Goal: Task Accomplishment & Management: Complete application form

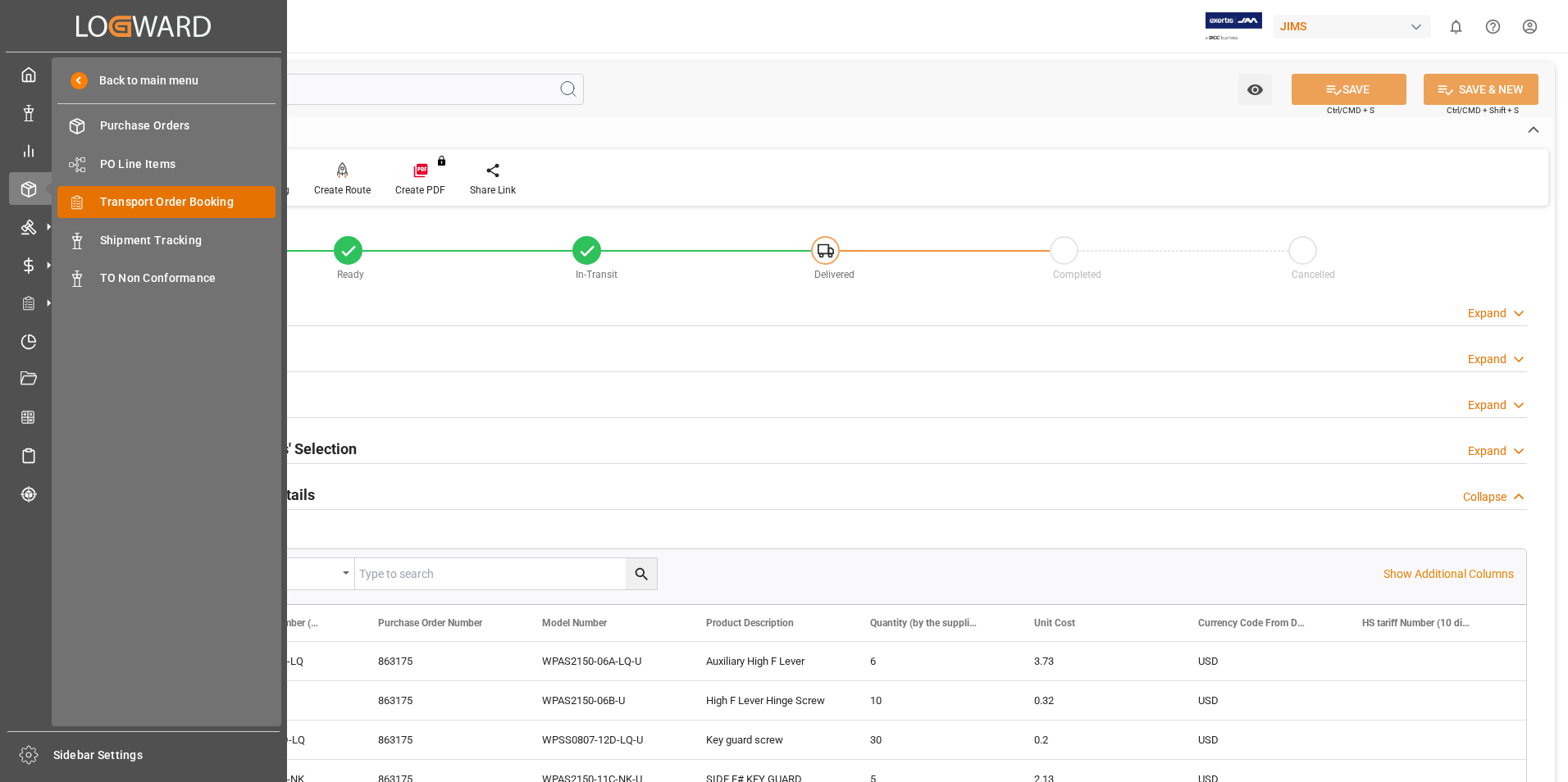
click at [173, 196] on span "Transport Order Booking" at bounding box center [188, 202] width 176 height 17
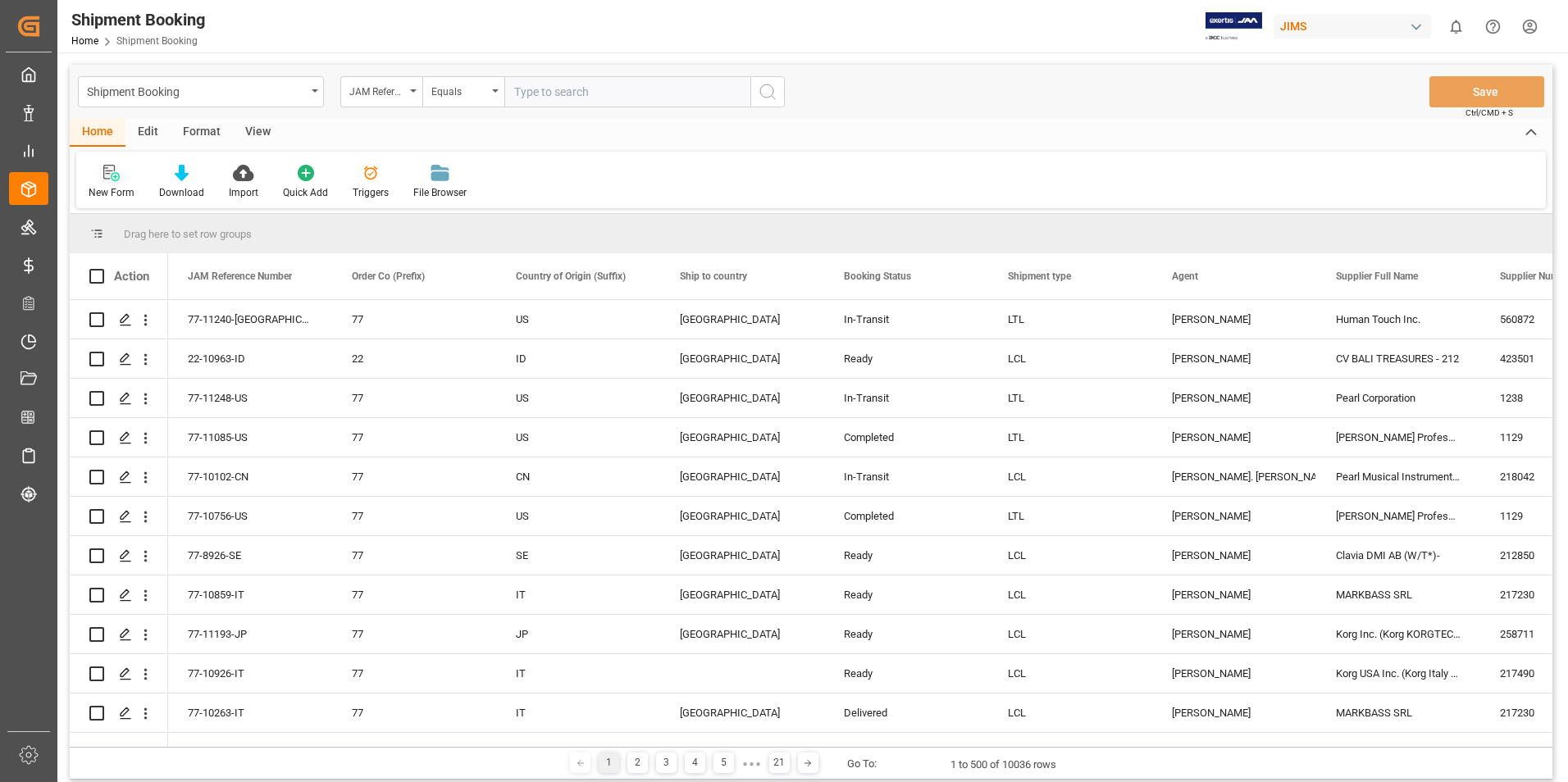
click at [111, 192] on div "New Form" at bounding box center [111, 193] width 46 height 15
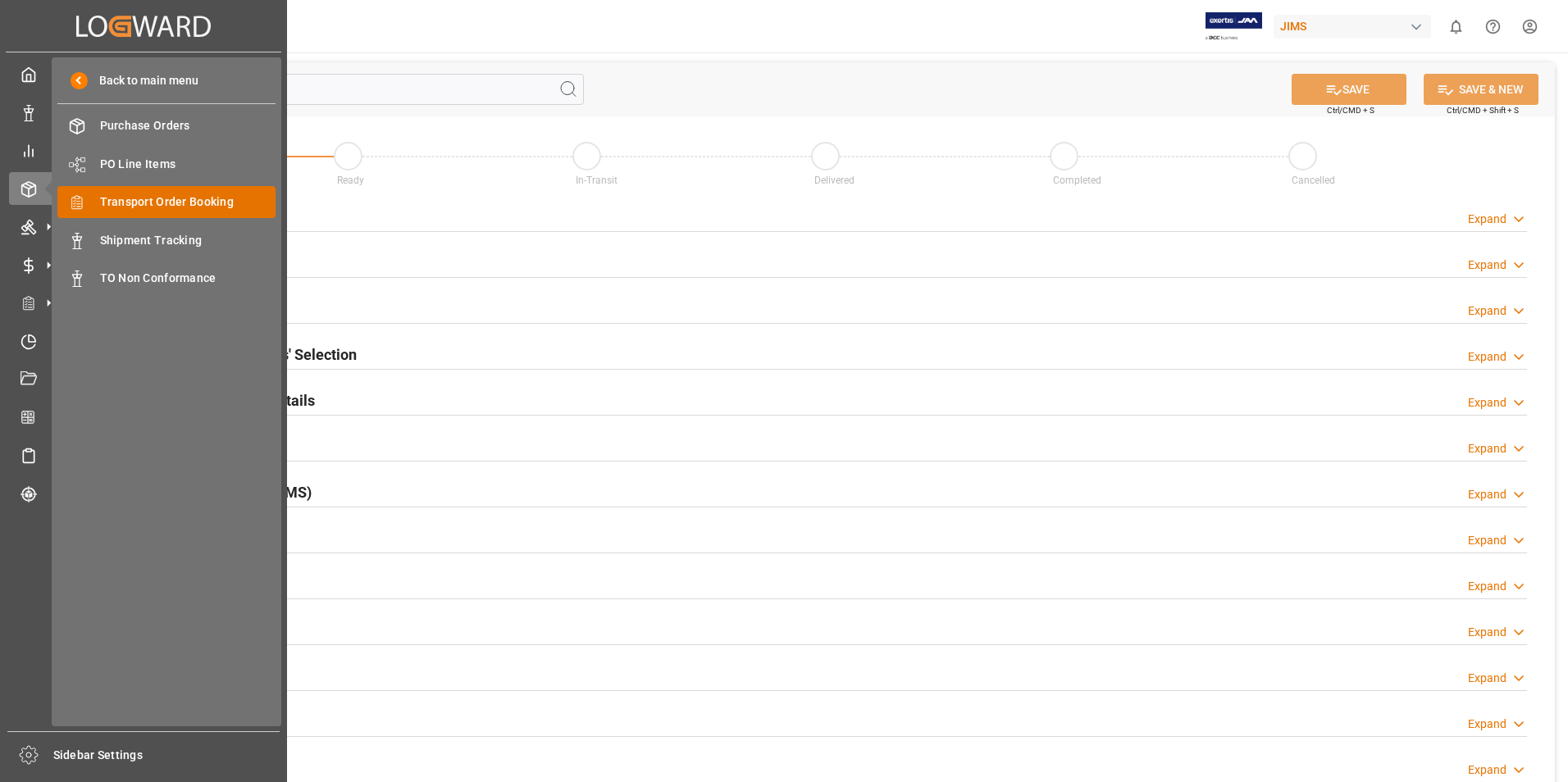
click at [172, 195] on span "Transport Order Booking" at bounding box center [188, 202] width 176 height 17
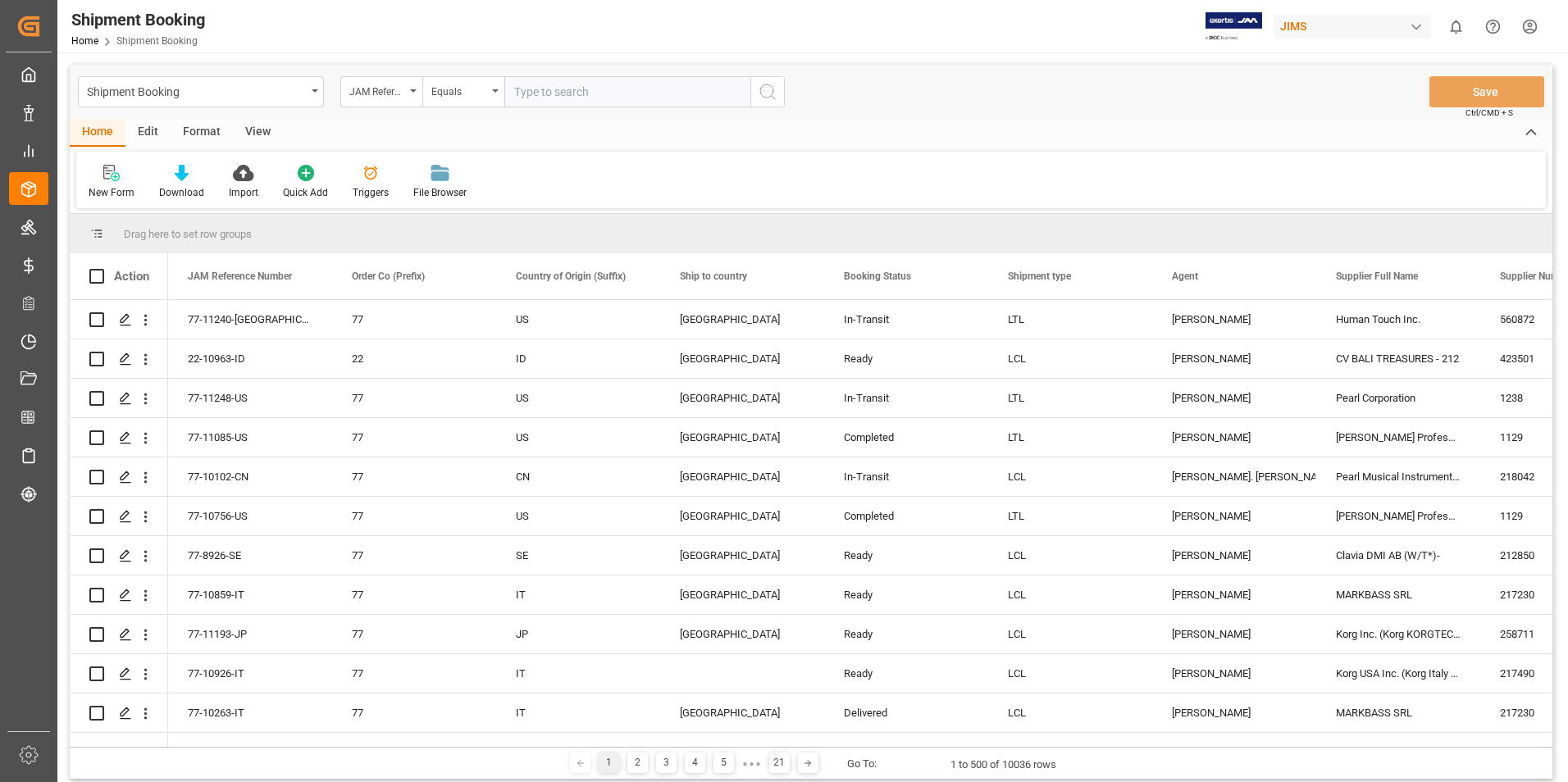
click at [123, 191] on div "New Form" at bounding box center [111, 193] width 46 height 15
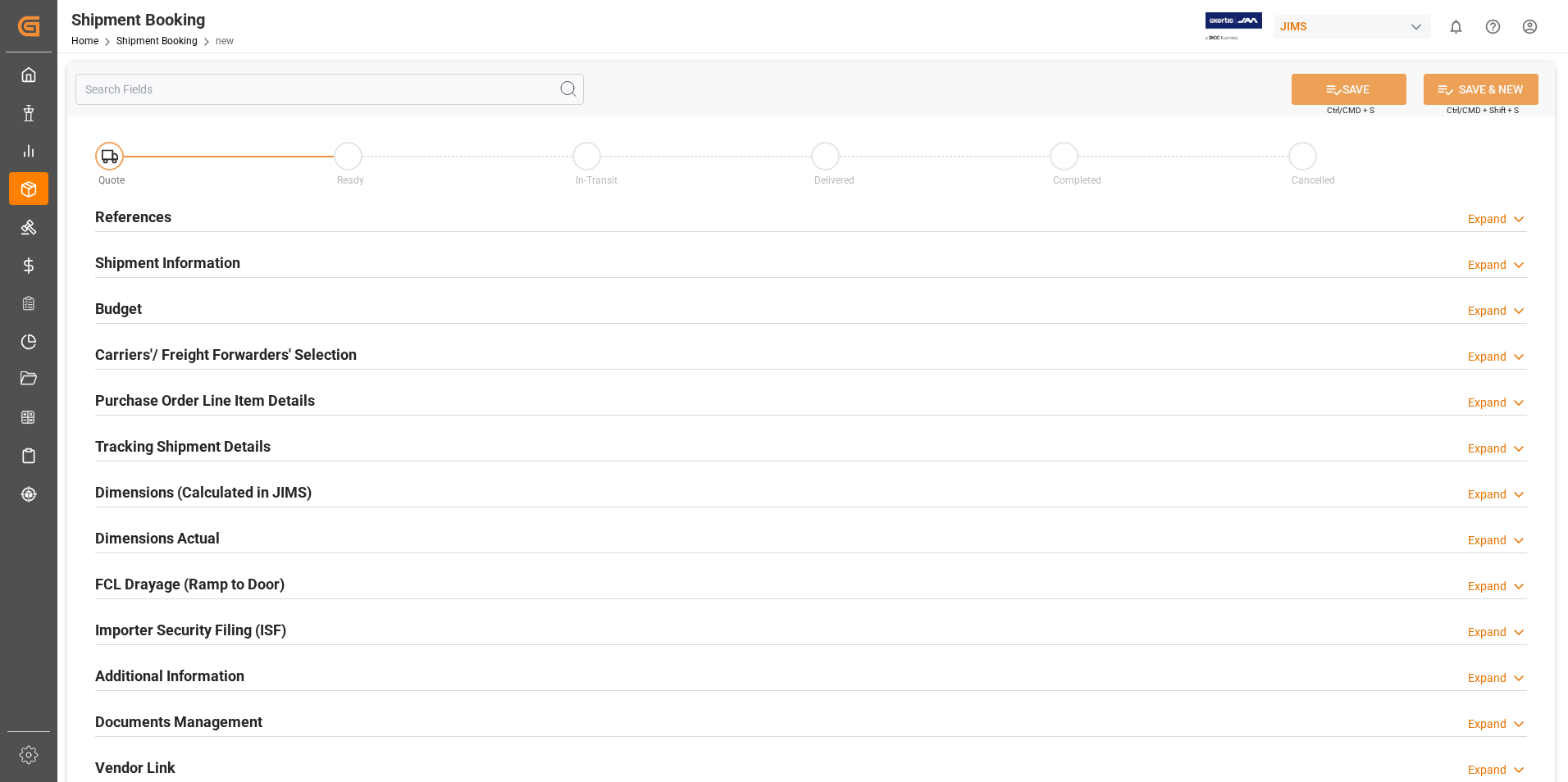
click at [134, 215] on h2 "References" at bounding box center [133, 217] width 76 height 22
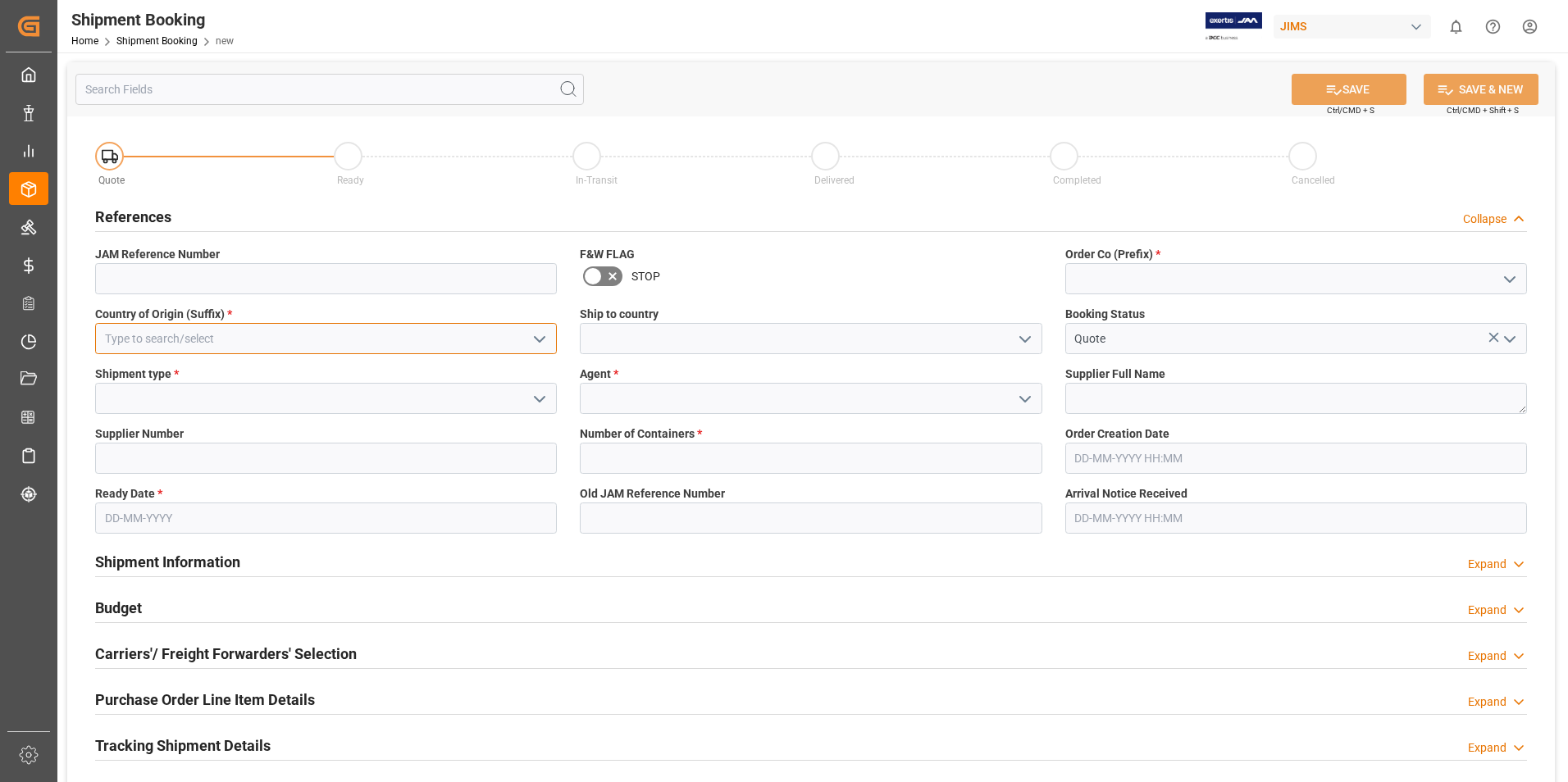
click at [271, 335] on input at bounding box center [326, 339] width 462 height 31
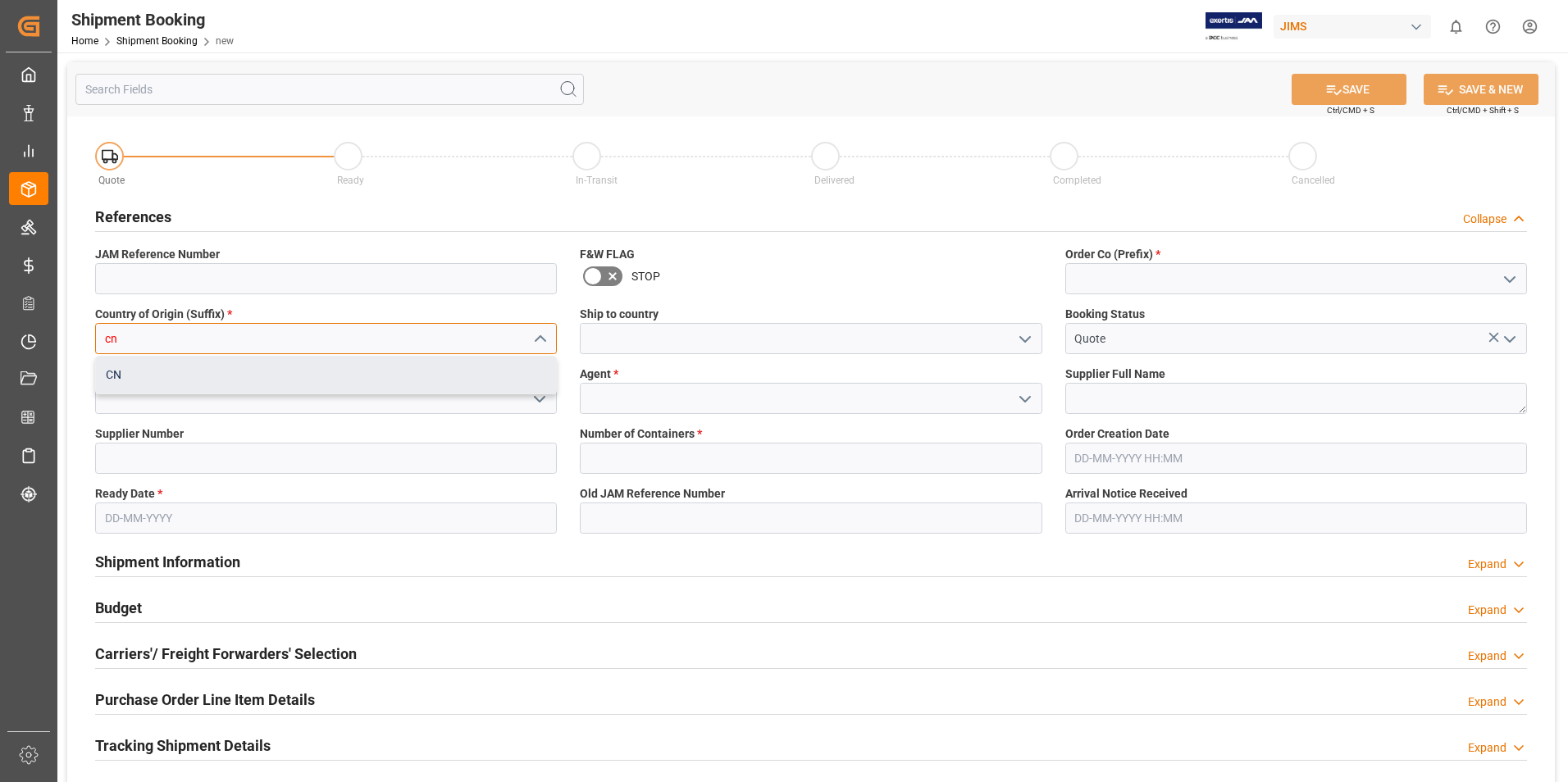
click at [248, 371] on div "CN" at bounding box center [326, 375] width 460 height 37
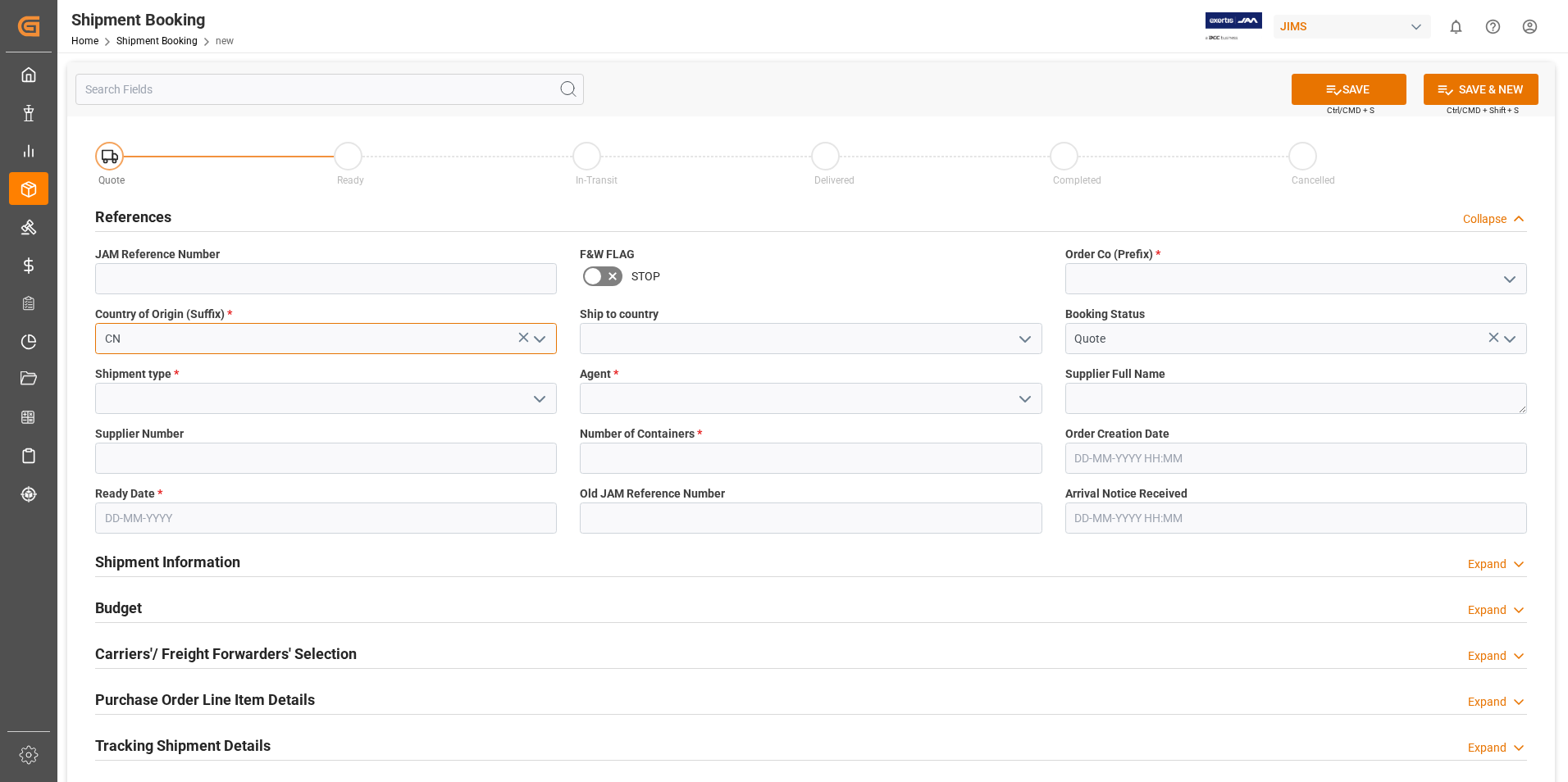
type input "CN"
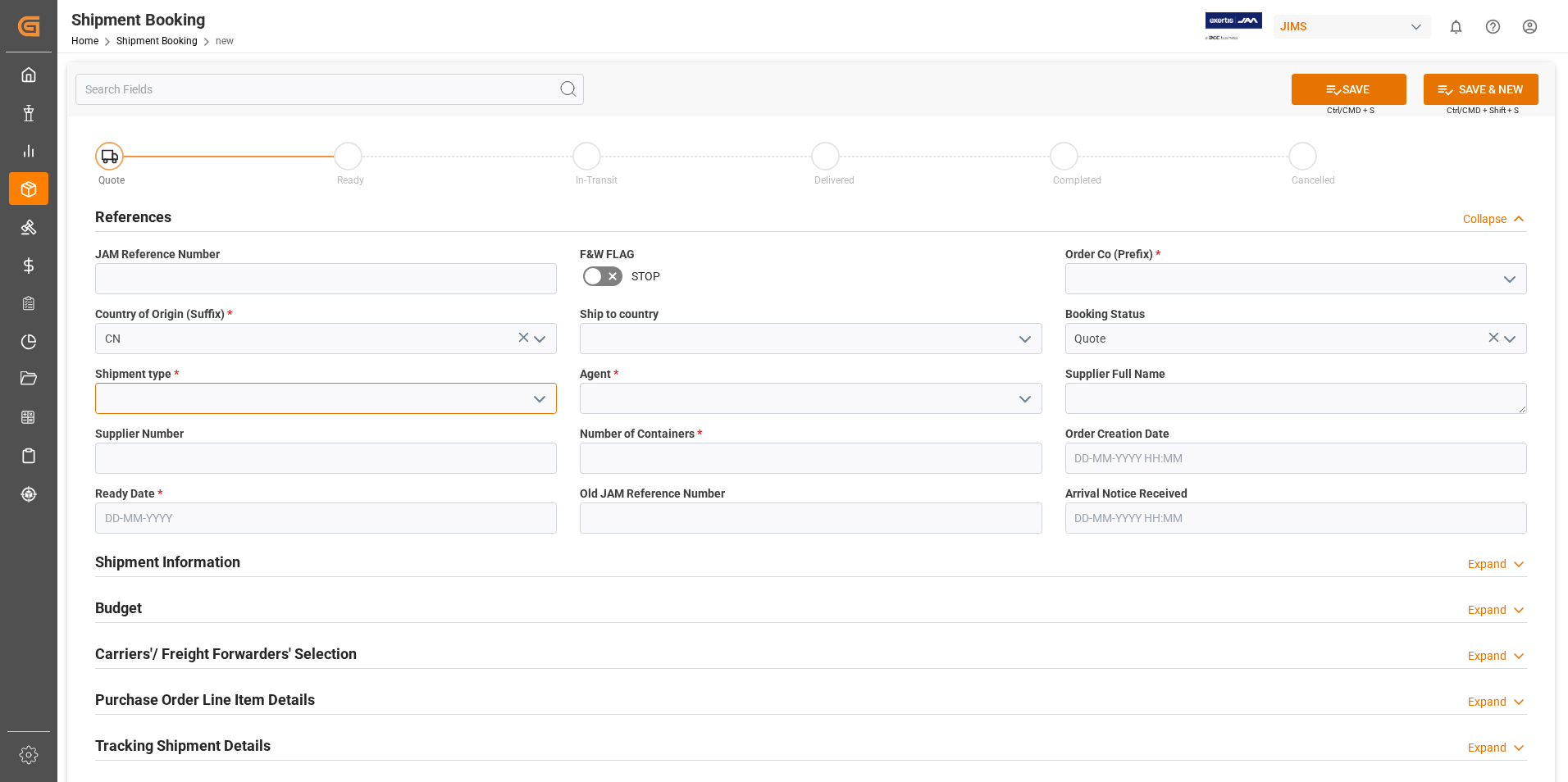
click at [234, 402] on input at bounding box center [326, 398] width 462 height 31
click at [543, 397] on polyline "open menu" at bounding box center [539, 398] width 10 height 5
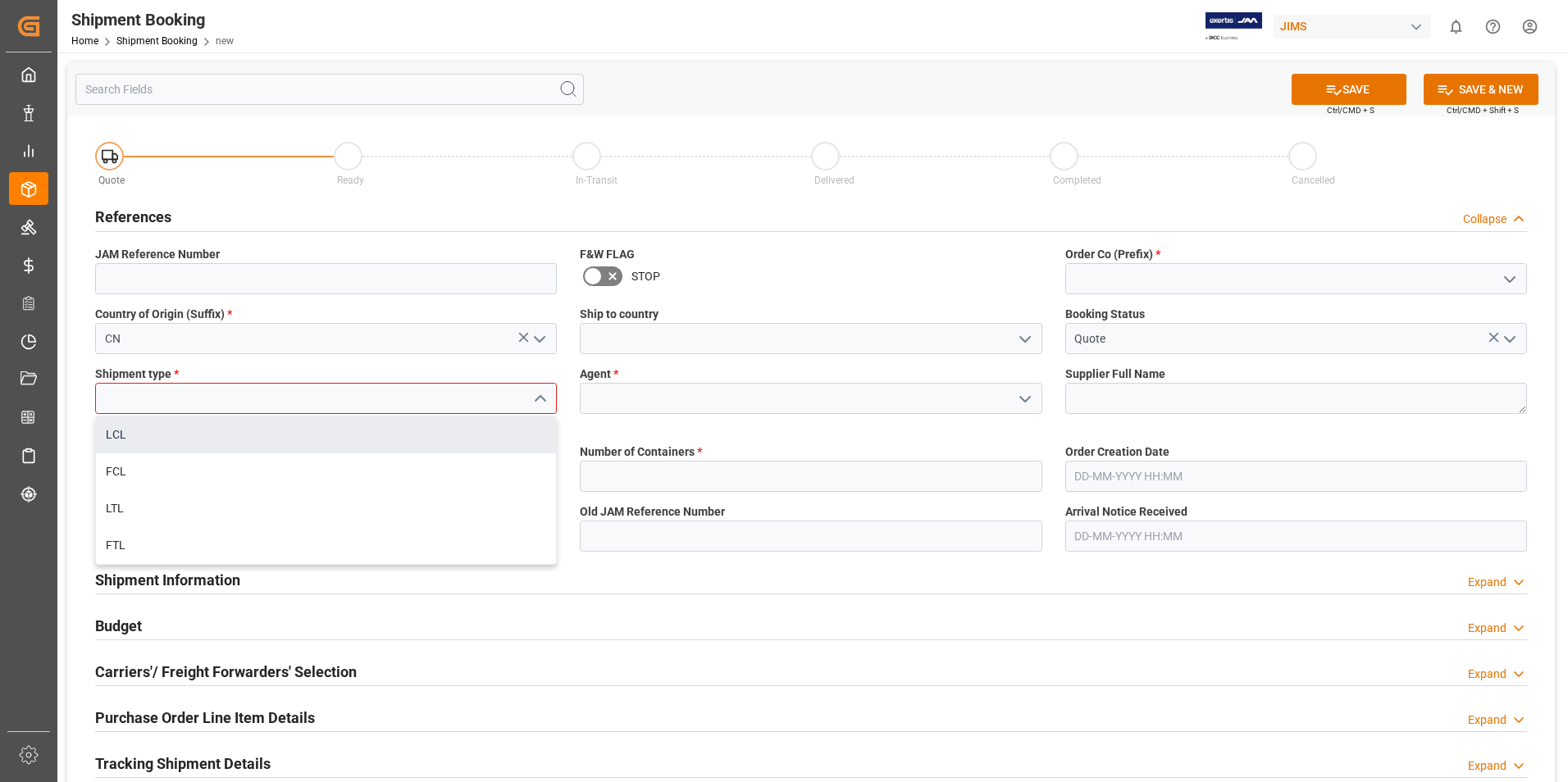
click at [258, 439] on div "LCL" at bounding box center [326, 435] width 460 height 37
type input "LCL"
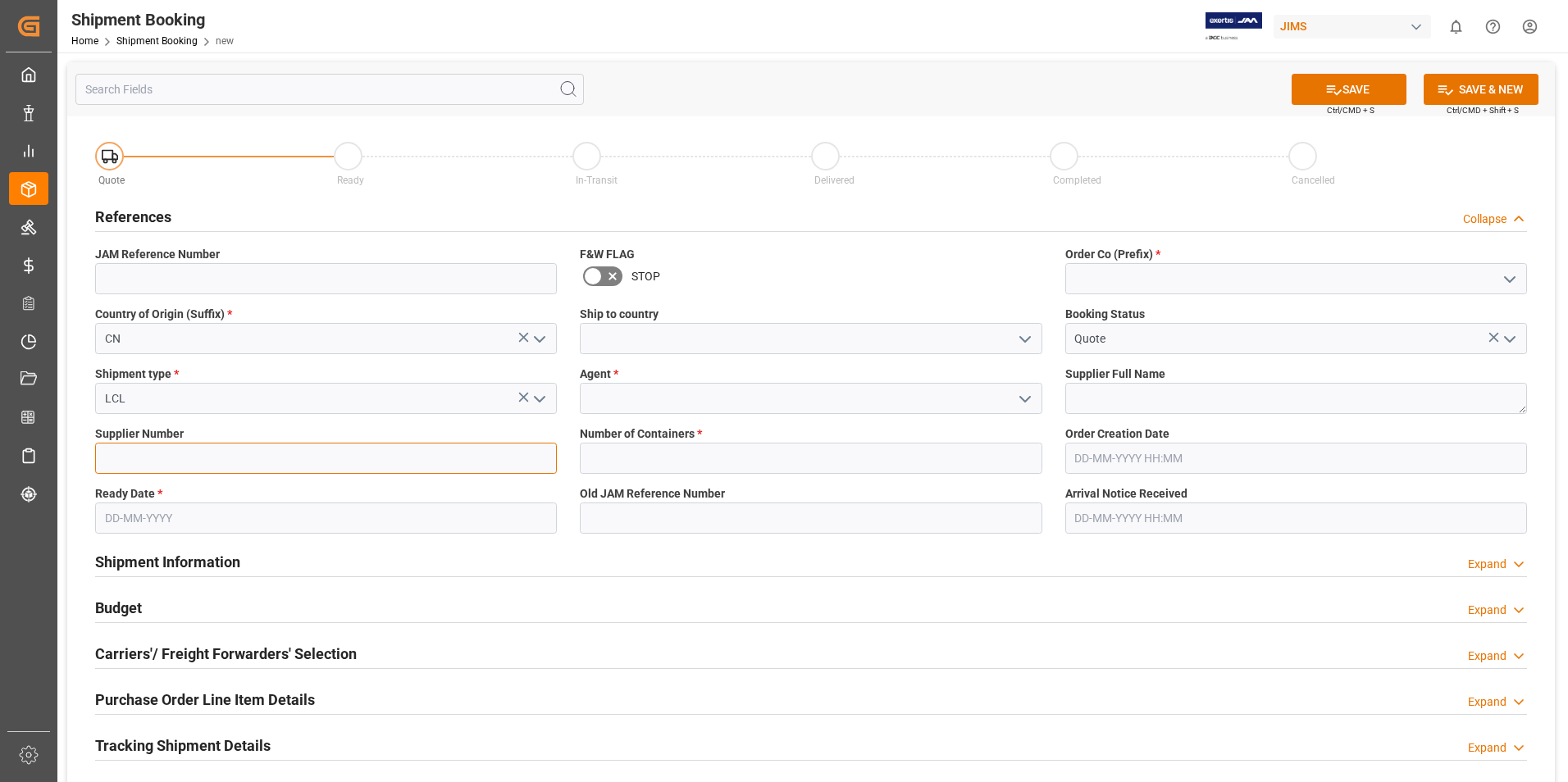
click at [195, 452] on input at bounding box center [326, 458] width 462 height 31
type input "570030"
click at [189, 520] on input "text" at bounding box center [326, 519] width 462 height 31
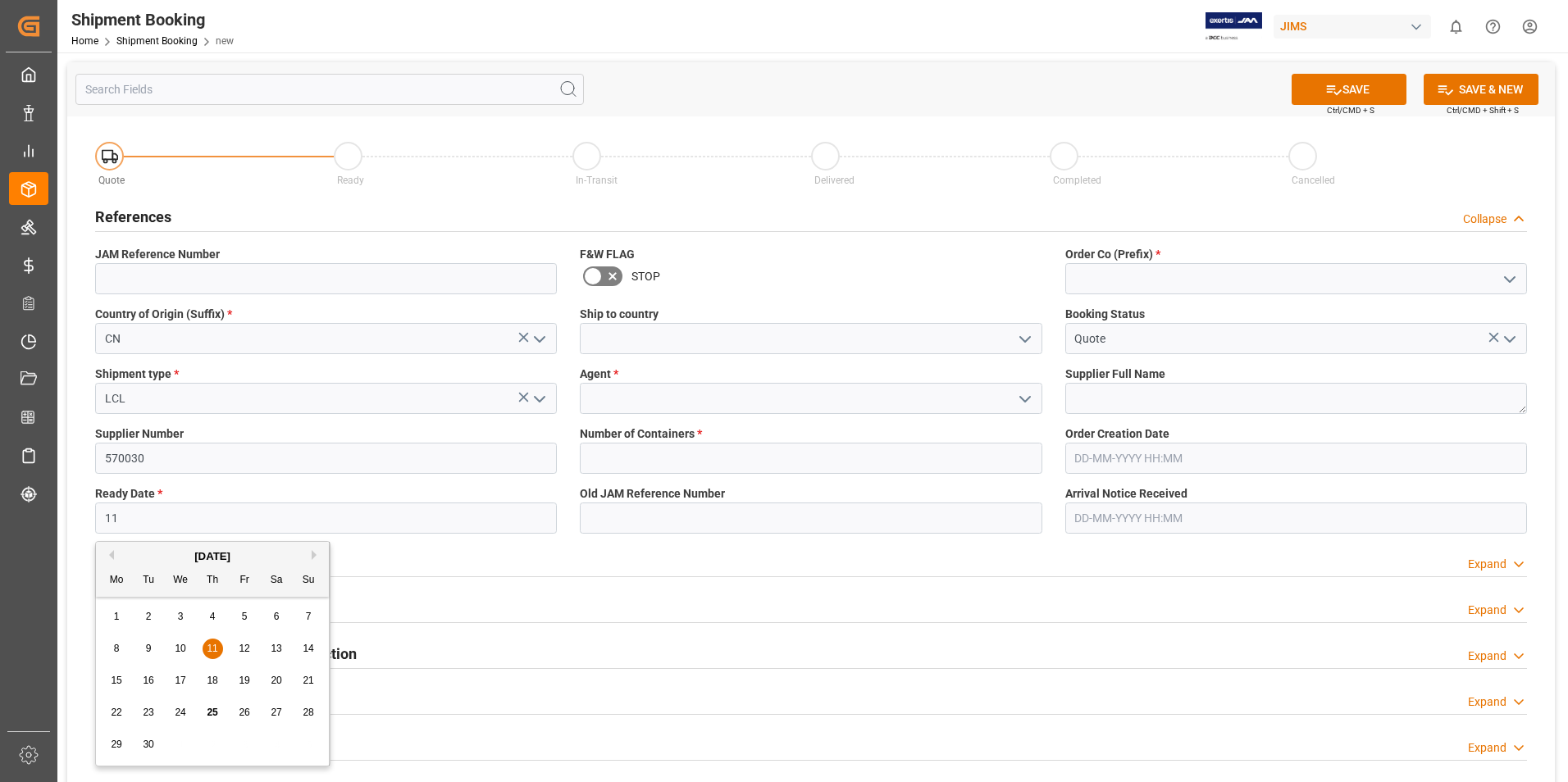
click at [312, 553] on button "Next Month" at bounding box center [316, 554] width 10 height 10
click at [148, 517] on input "11" at bounding box center [326, 519] width 462 height 31
click at [112, 556] on button "Previous Month" at bounding box center [108, 554] width 10 height 10
click at [125, 710] on div "20" at bounding box center [117, 712] width 20 height 19
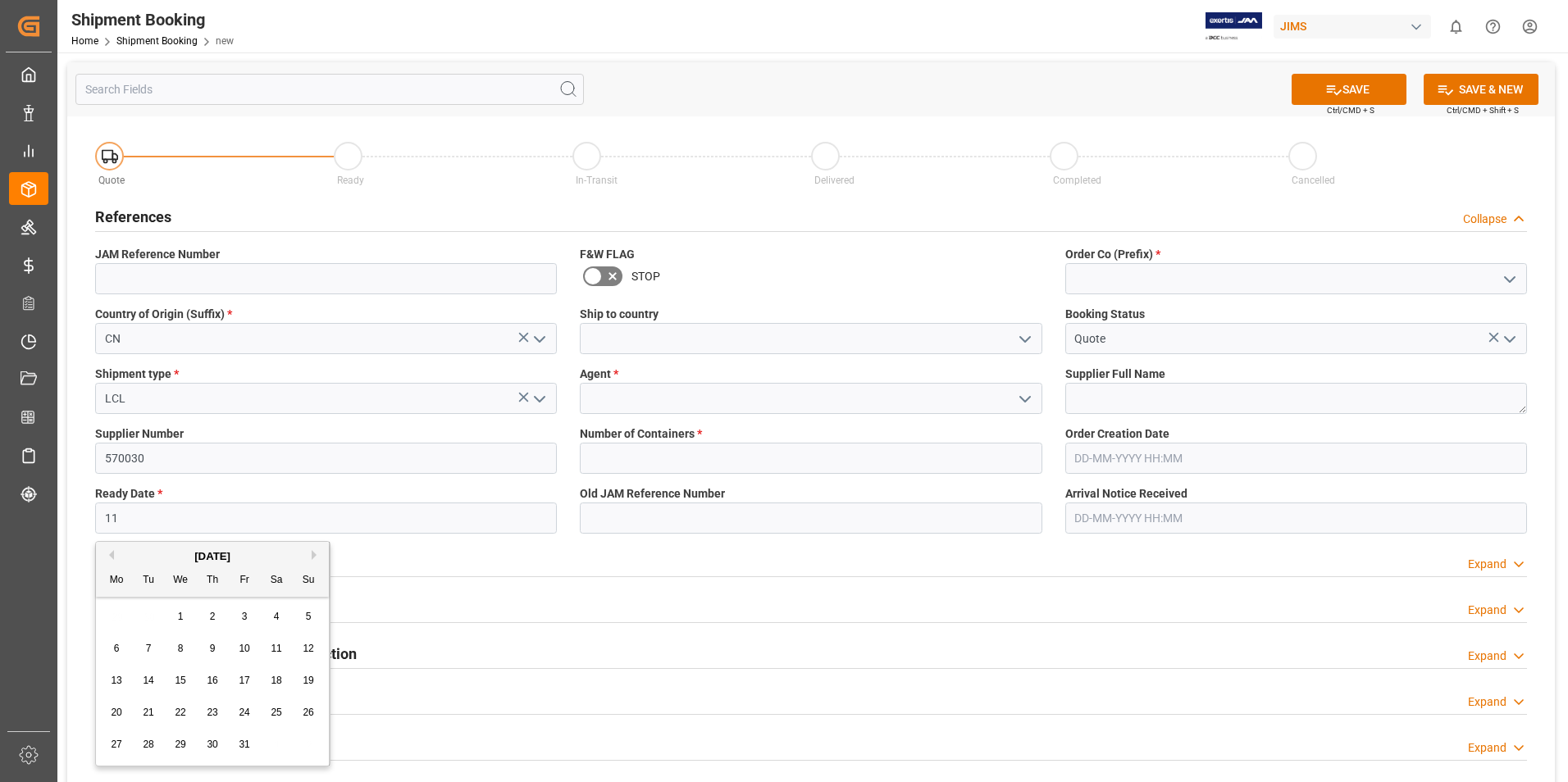
type input "[DATE]"
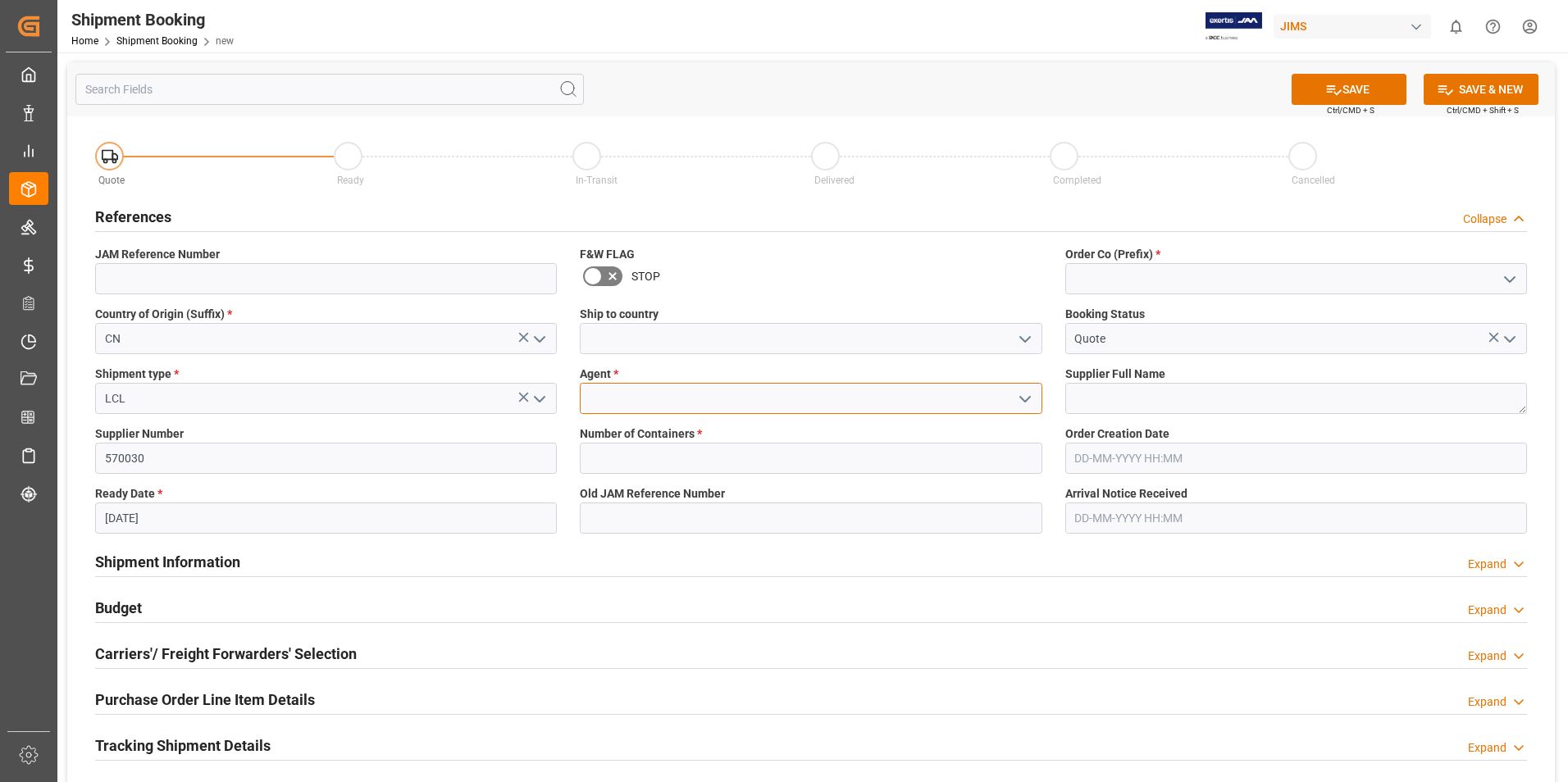
click at [633, 403] on input at bounding box center [810, 398] width 462 height 31
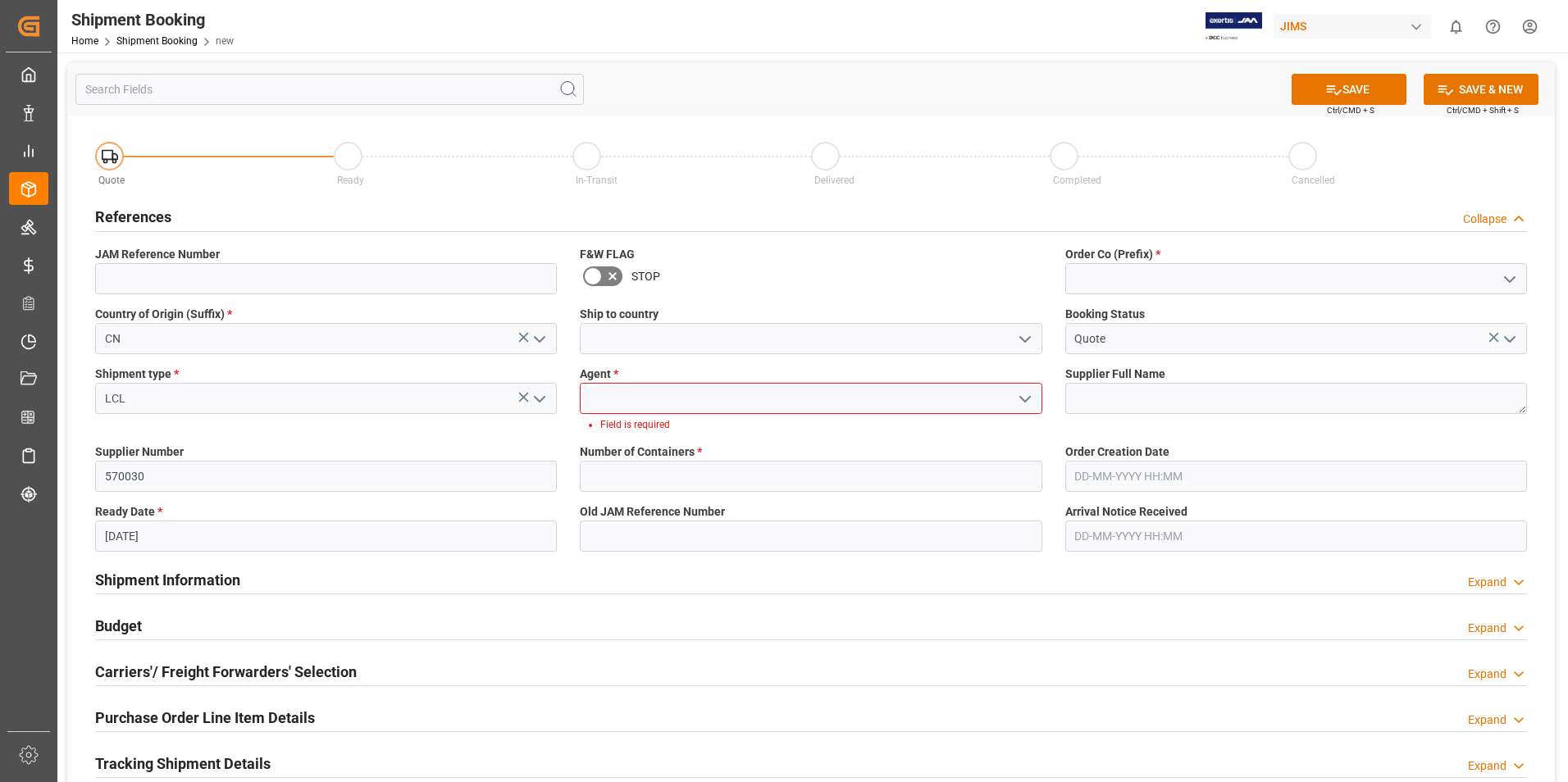
click at [1025, 399] on polyline "open menu" at bounding box center [1025, 398] width 10 height 5
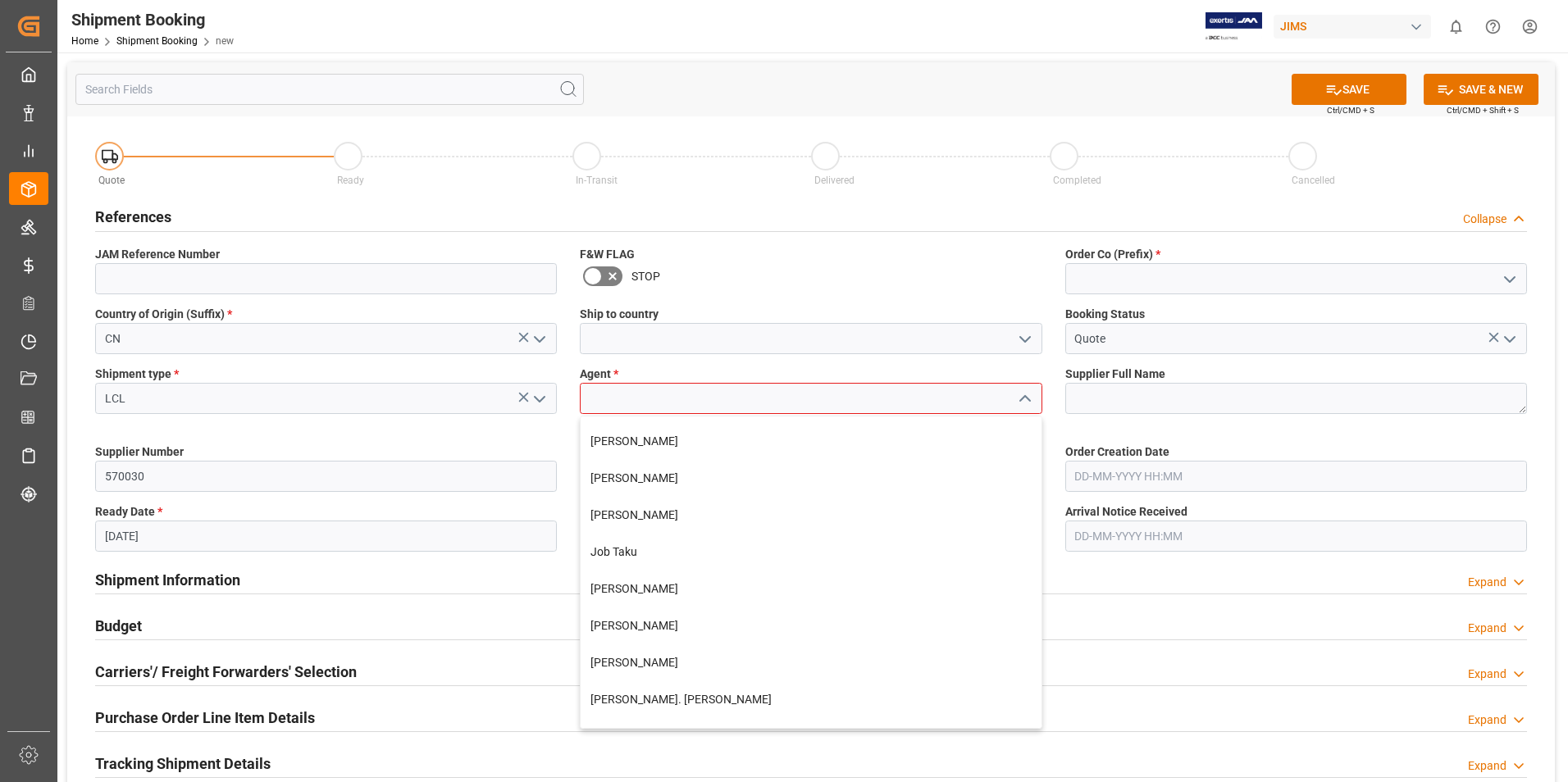
scroll to position [328, 0]
click at [676, 475] on div "[PERSON_NAME]" at bounding box center [810, 475] width 460 height 37
type input "[PERSON_NAME]"
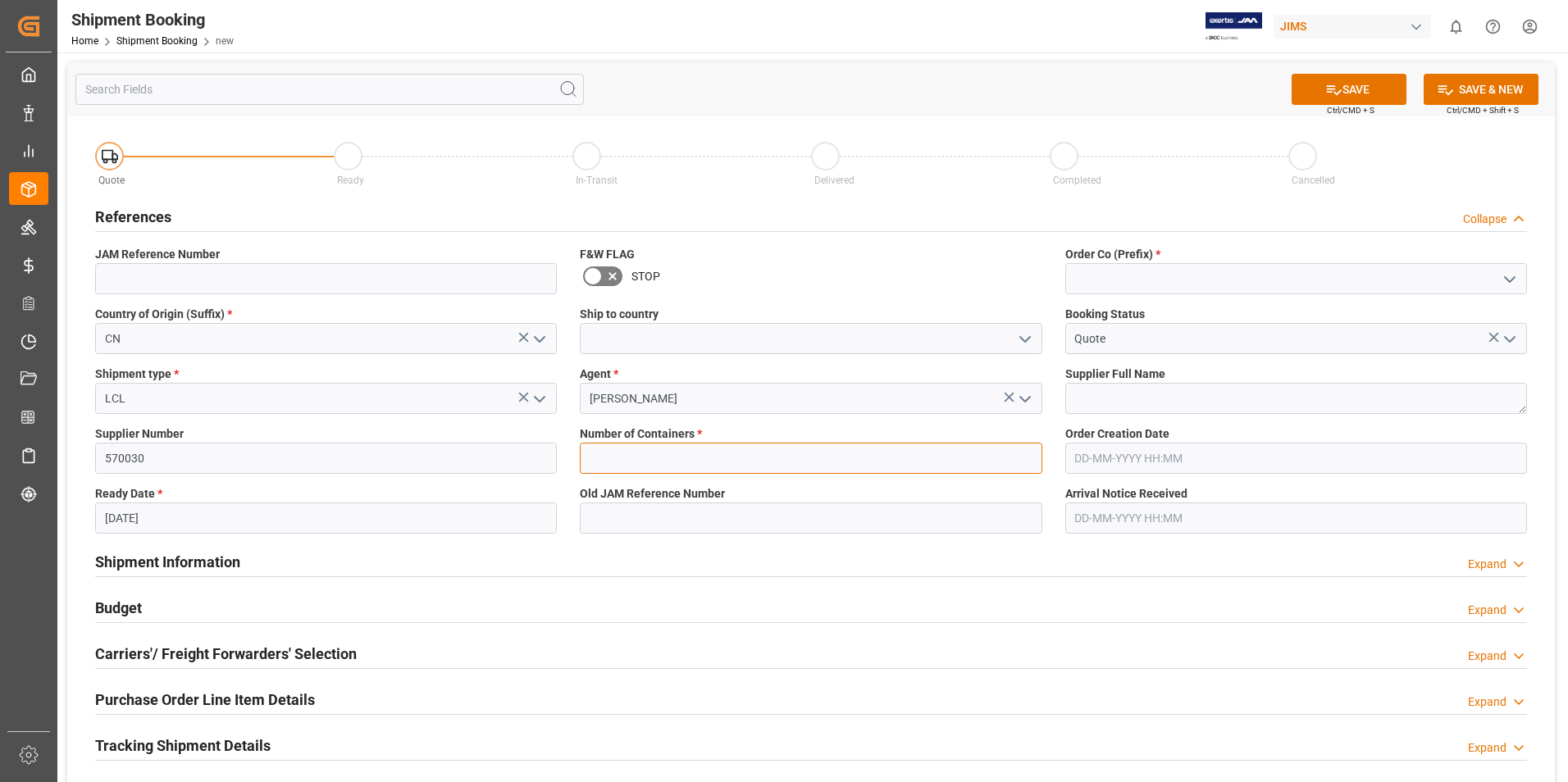
click at [661, 460] on input "text" at bounding box center [810, 458] width 462 height 31
type input "0"
click at [1123, 280] on input at bounding box center [1295, 279] width 462 height 31
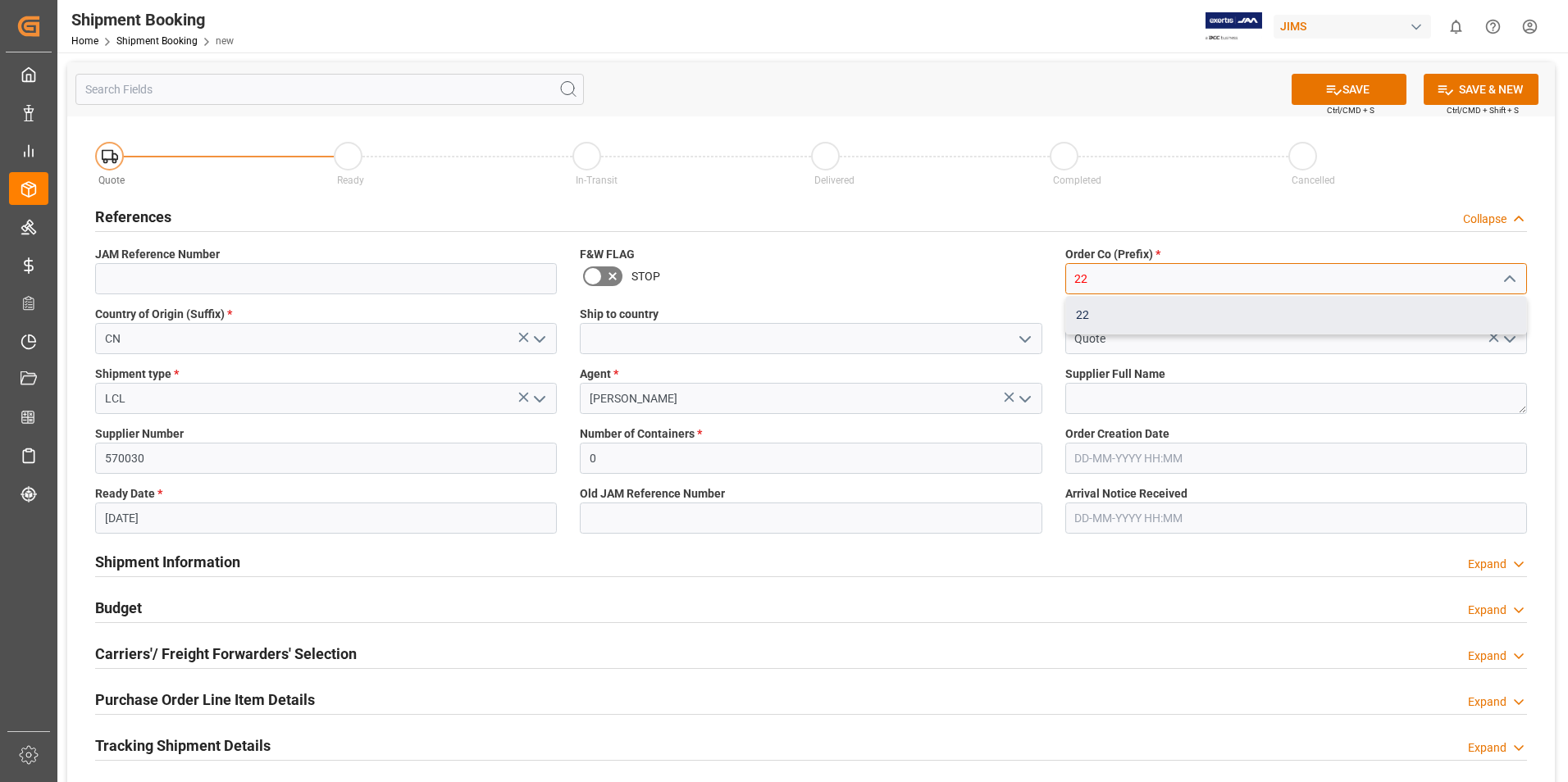
click at [1132, 304] on div "22" at bounding box center [1295, 315] width 460 height 37
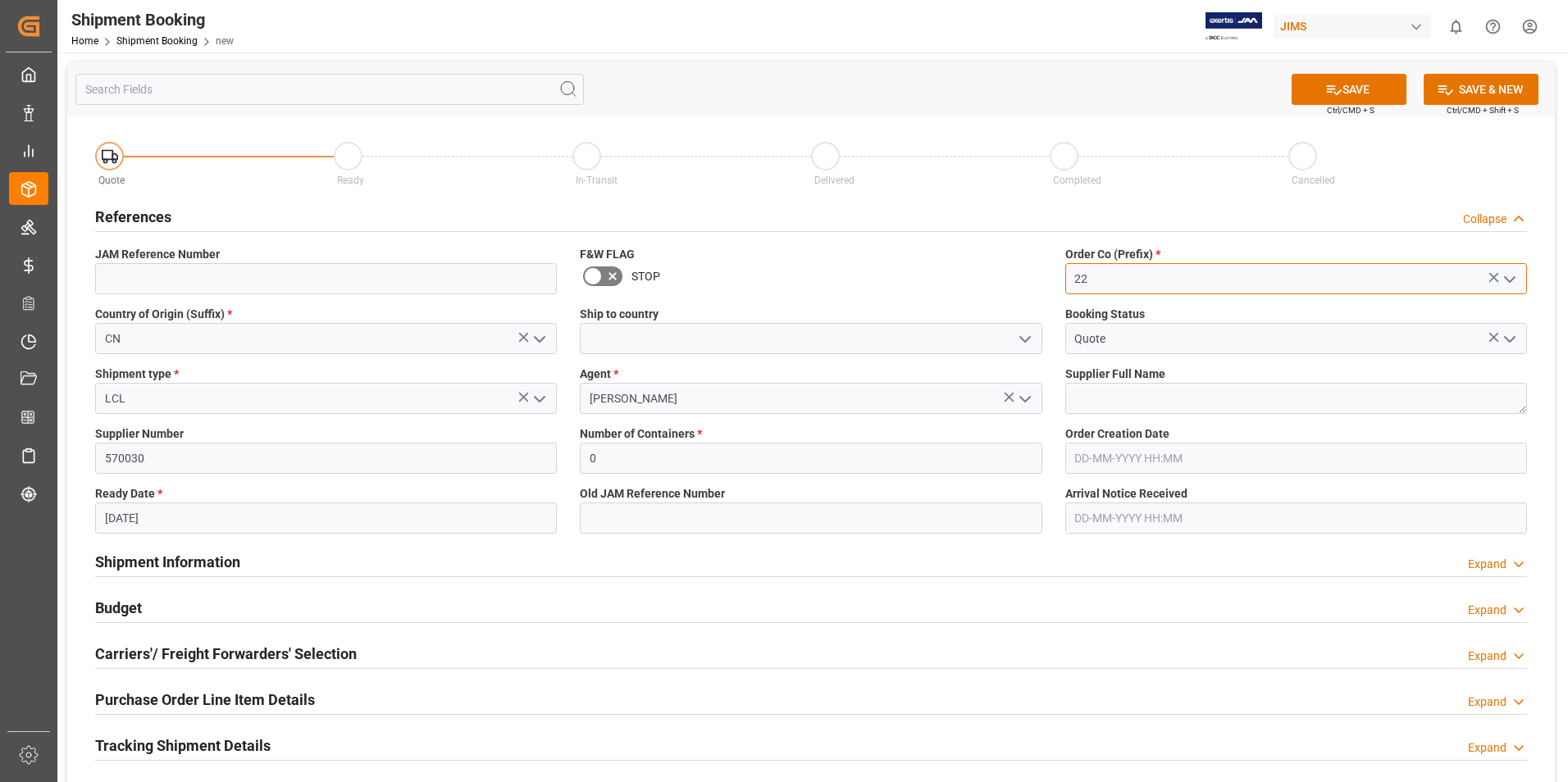
type input "22"
click at [1137, 401] on textarea at bounding box center [1295, 398] width 462 height 31
paste textarea "CAD Audio Eleven group"
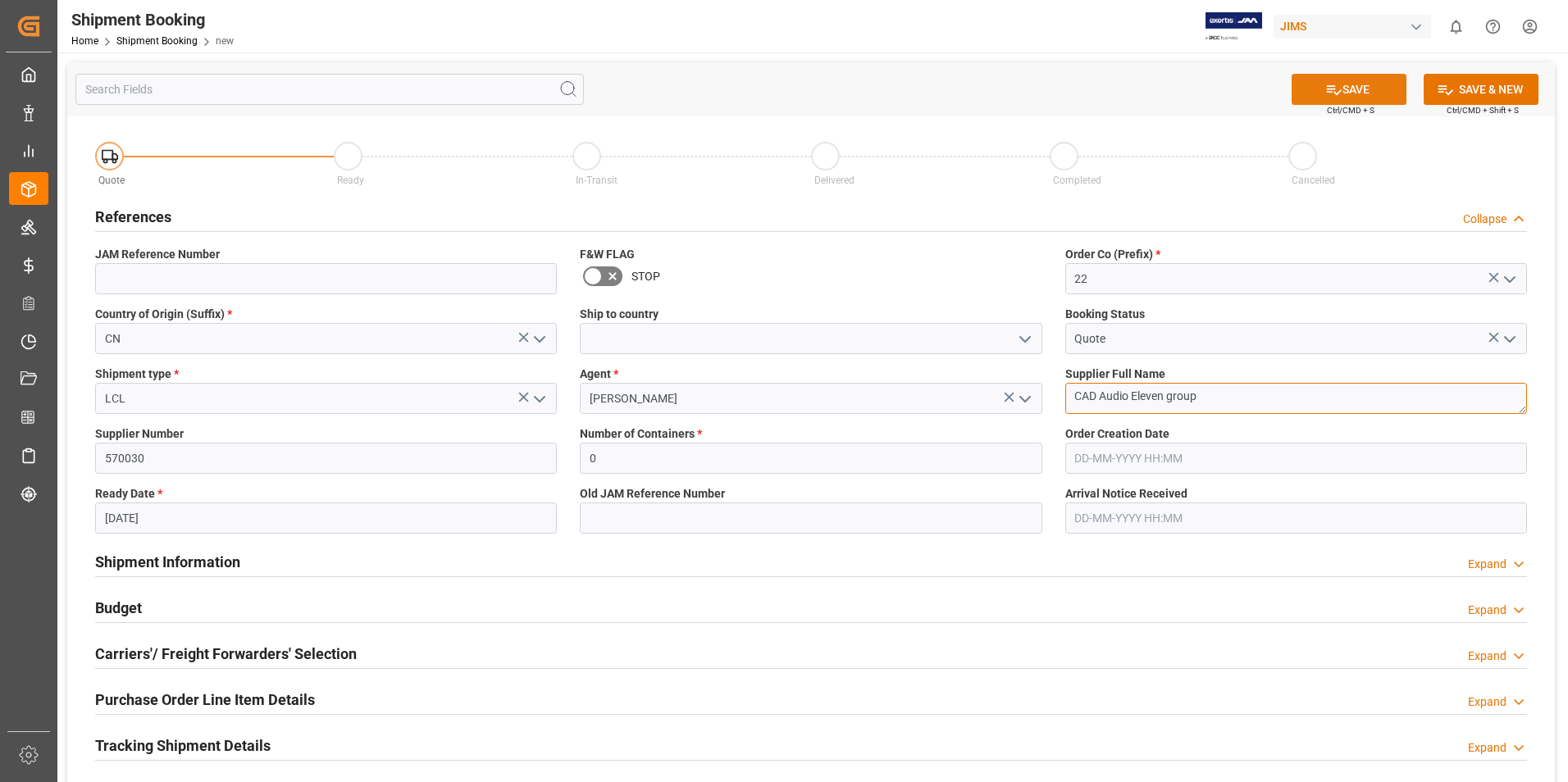
type textarea "CAD Audio Eleven group"
click at [1376, 92] on button "SAVE" at bounding box center [1349, 89] width 115 height 31
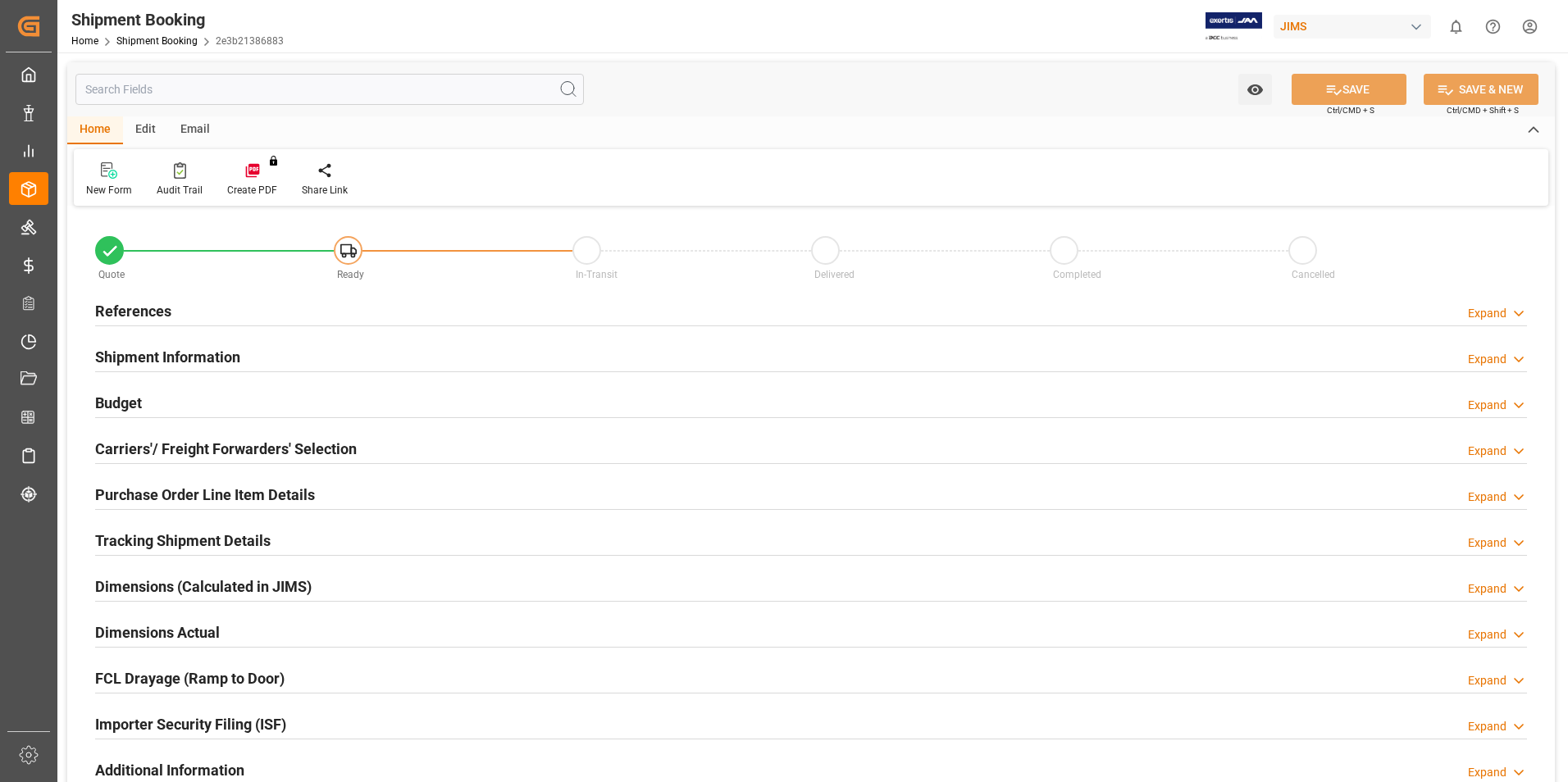
type input "0"
type input "[DATE]"
click at [156, 305] on h2 "References" at bounding box center [133, 311] width 76 height 22
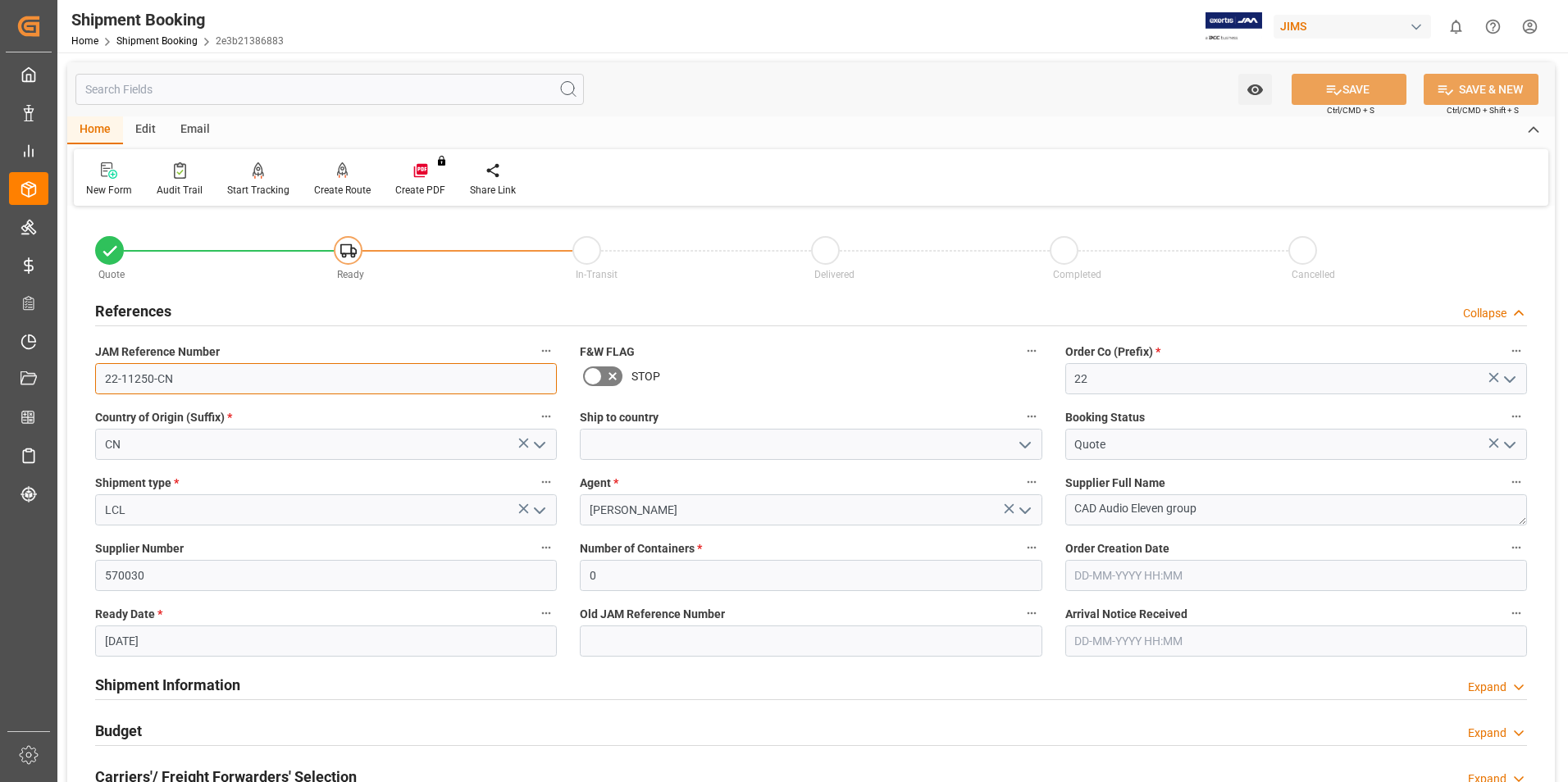
drag, startPoint x: 186, startPoint y: 380, endPoint x: 74, endPoint y: 372, distance: 112.3
click at [74, 372] on div "Quote Ready In-Transit Delivered Completed Cancelled References Collapse JAM Re…" at bounding box center [811, 721] width 1487 height 1019
